Goal: Transaction & Acquisition: Subscribe to service/newsletter

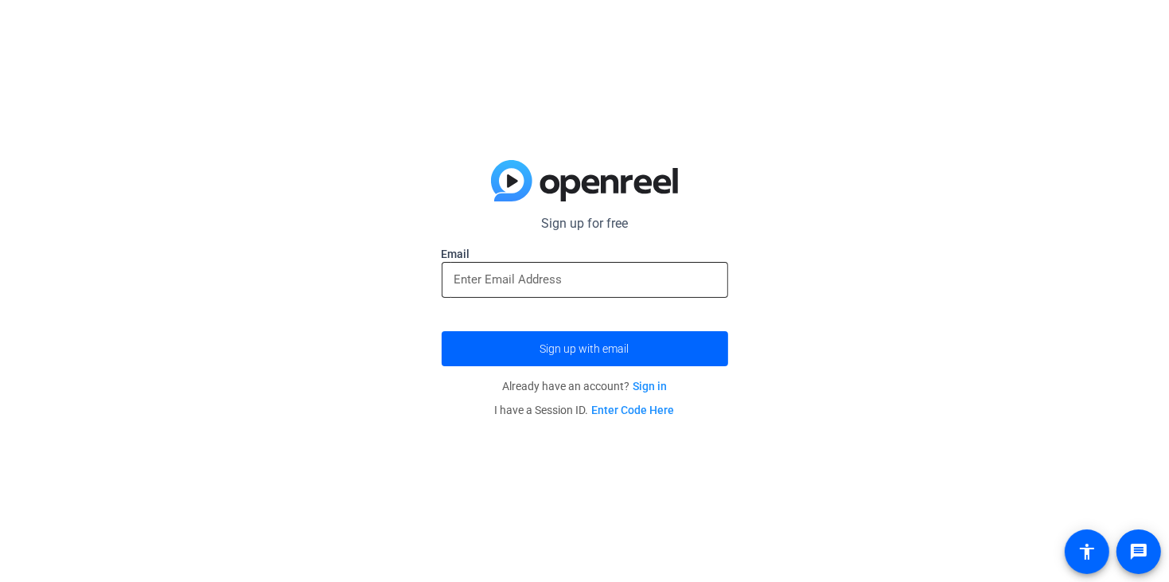
click at [489, 291] on div at bounding box center [584, 280] width 261 height 36
click at [609, 274] on input "email" at bounding box center [584, 279] width 261 height 19
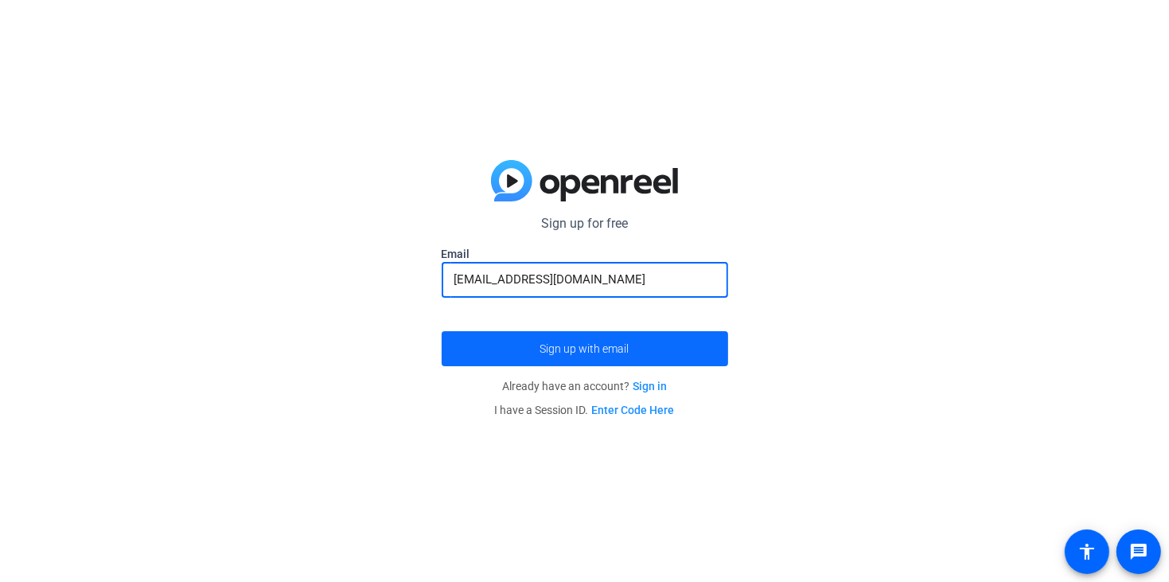
type input "[EMAIL_ADDRESS][DOMAIN_NAME]"
click at [596, 335] on span "submit" at bounding box center [585, 348] width 286 height 38
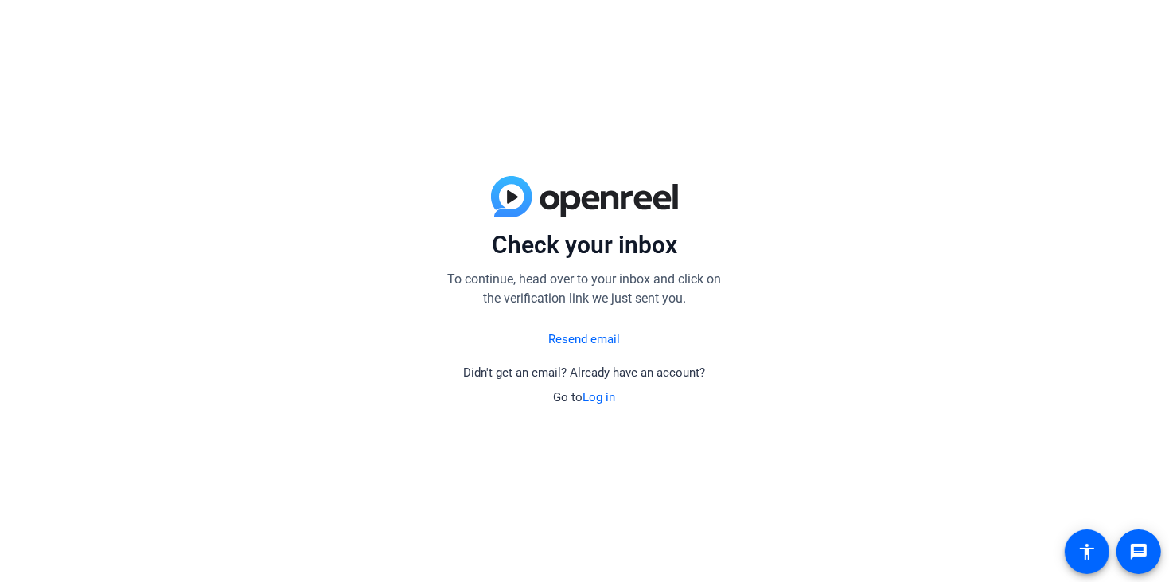
click at [595, 397] on link "Log in" at bounding box center [599, 397] width 33 height 14
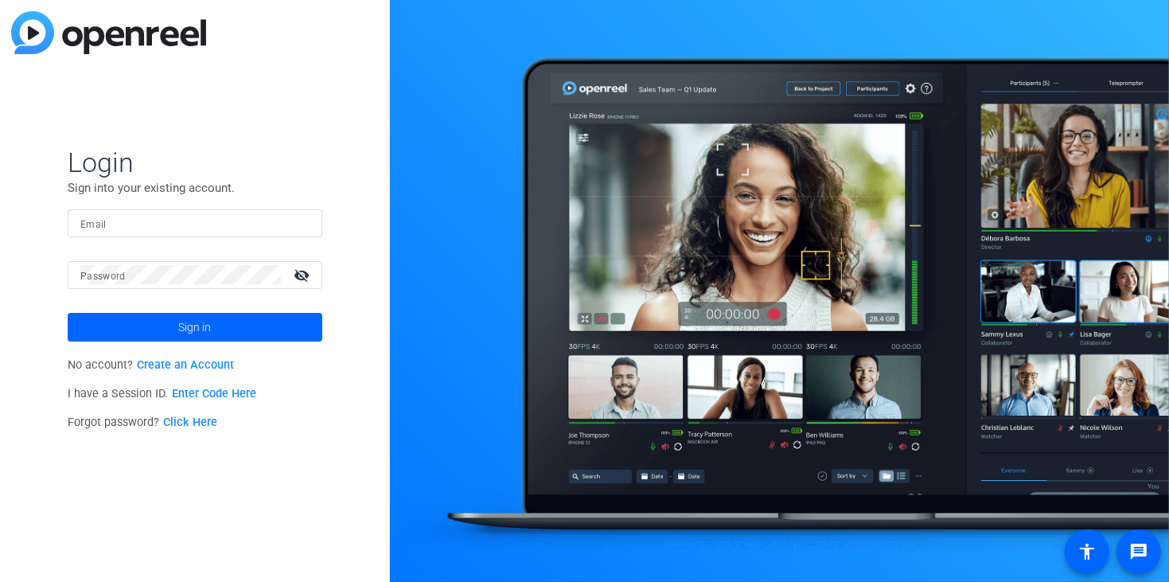
click at [175, 363] on link "Create an Account" at bounding box center [185, 365] width 97 height 14
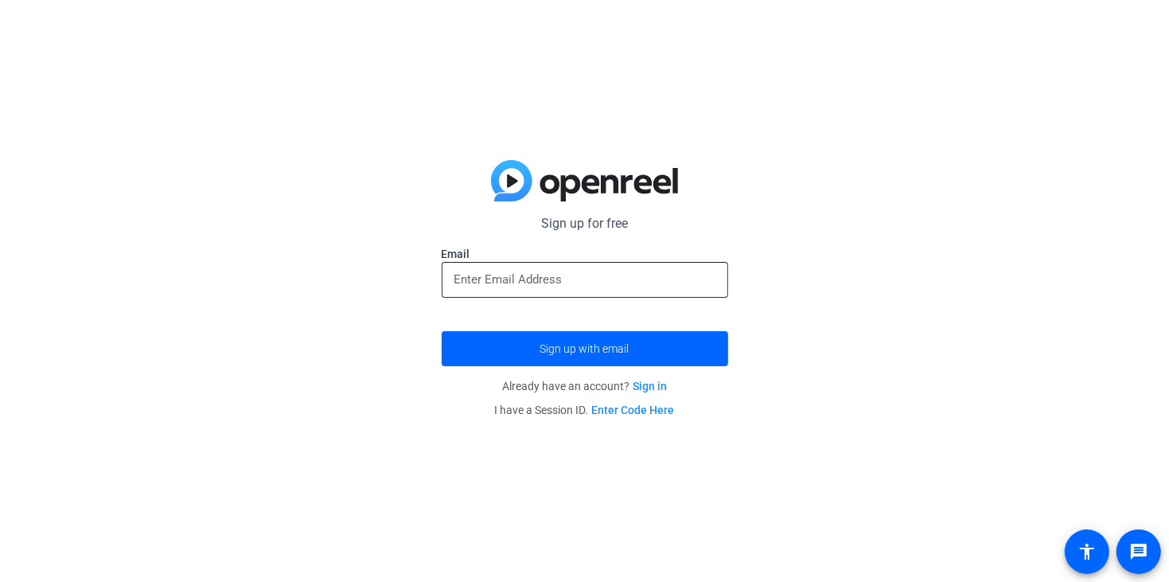
click at [528, 285] on input "email" at bounding box center [584, 279] width 261 height 19
type input "[EMAIL_ADDRESS][DOMAIN_NAME]"
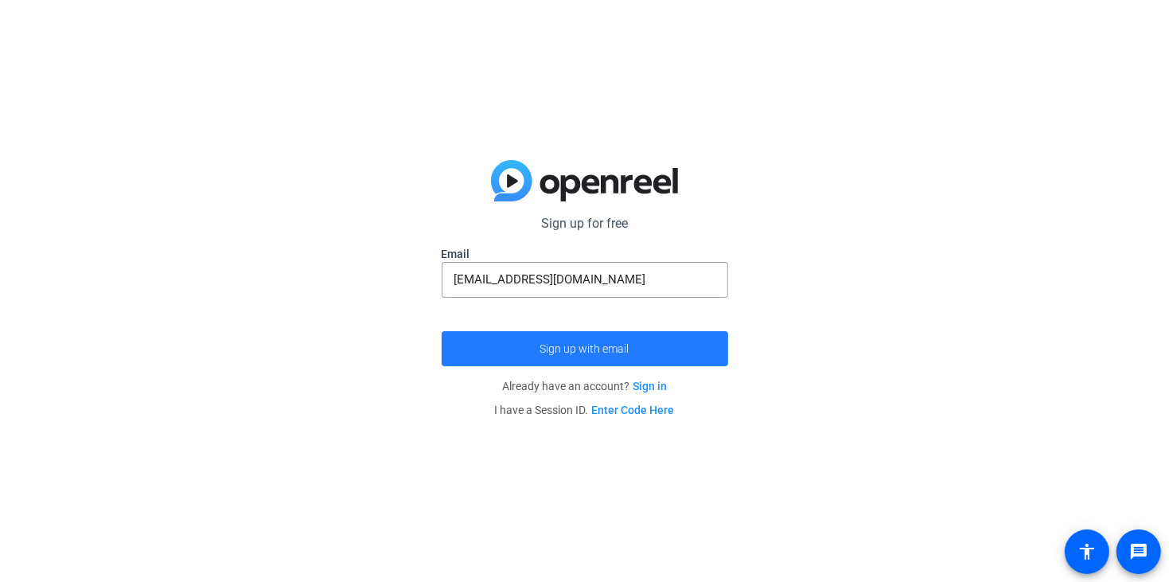
click at [621, 341] on span "submit" at bounding box center [585, 348] width 286 height 38
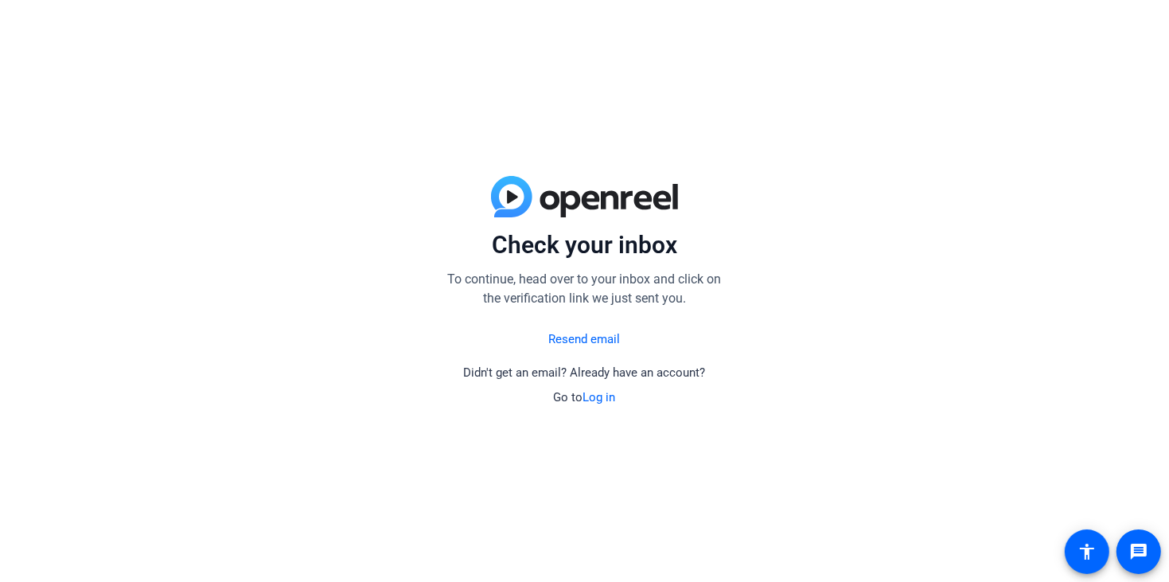
click at [590, 345] on link "Resend email" at bounding box center [585, 339] width 72 height 18
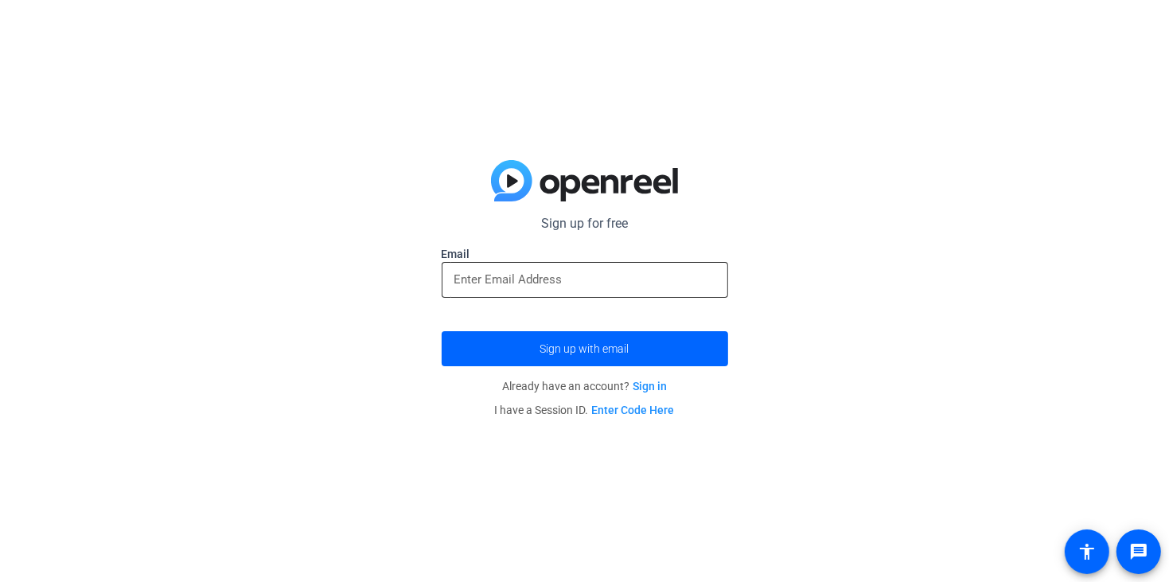
click at [587, 287] on input "email" at bounding box center [584, 279] width 261 height 19
type input "[EMAIL_ADDRESS][DOMAIN_NAME]"
click at [648, 388] on link "Sign in" at bounding box center [650, 386] width 34 height 13
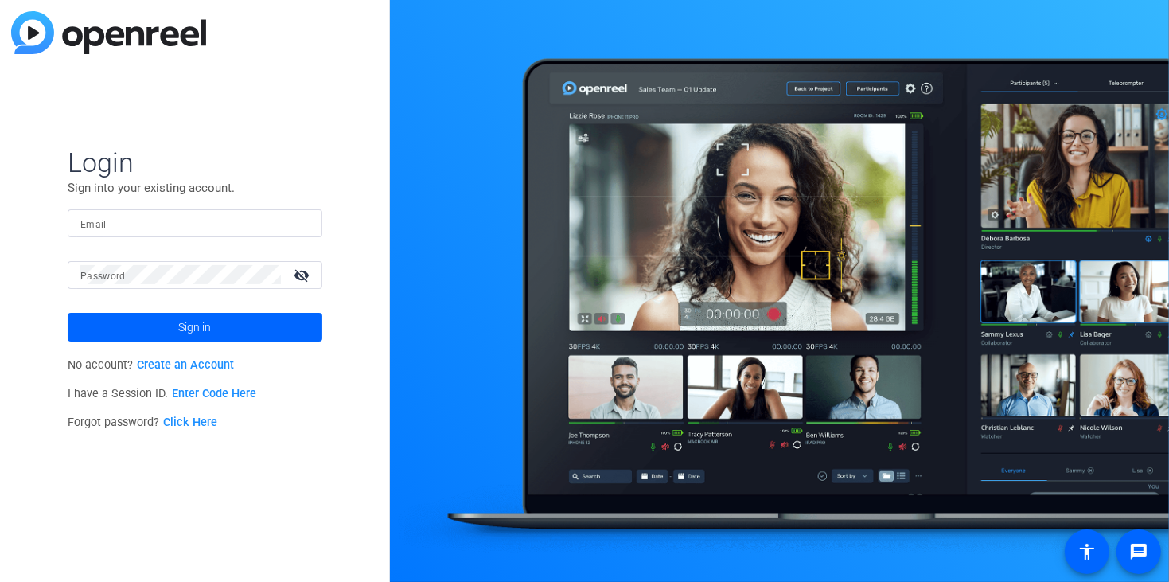
click at [130, 209] on div at bounding box center [194, 223] width 229 height 28
click at [165, 365] on link "Create an Account" at bounding box center [185, 365] width 97 height 14
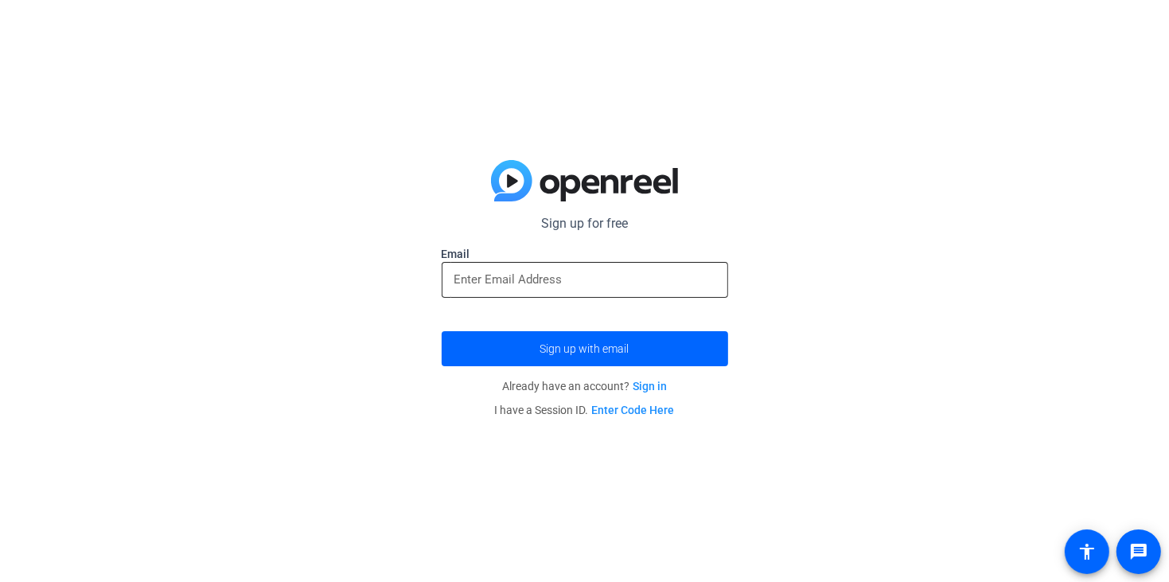
click at [569, 265] on div at bounding box center [584, 280] width 261 height 36
type input "[EMAIL_ADDRESS][DOMAIN_NAME]"
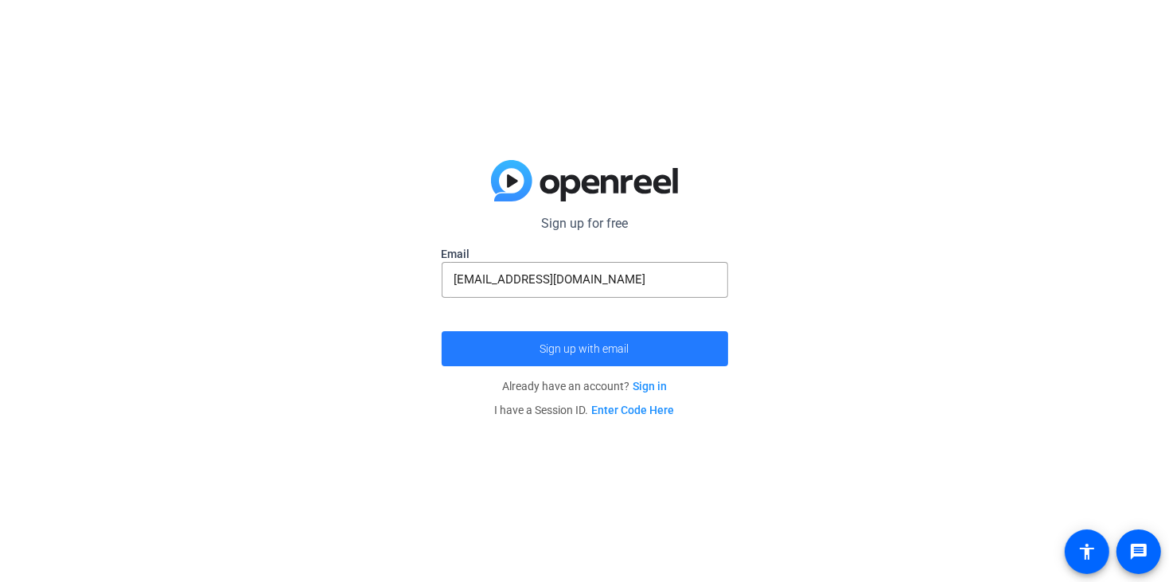
click at [576, 348] on span "Sign up with email" at bounding box center [584, 348] width 89 height 0
